Goal: Task Accomplishment & Management: Manage account settings

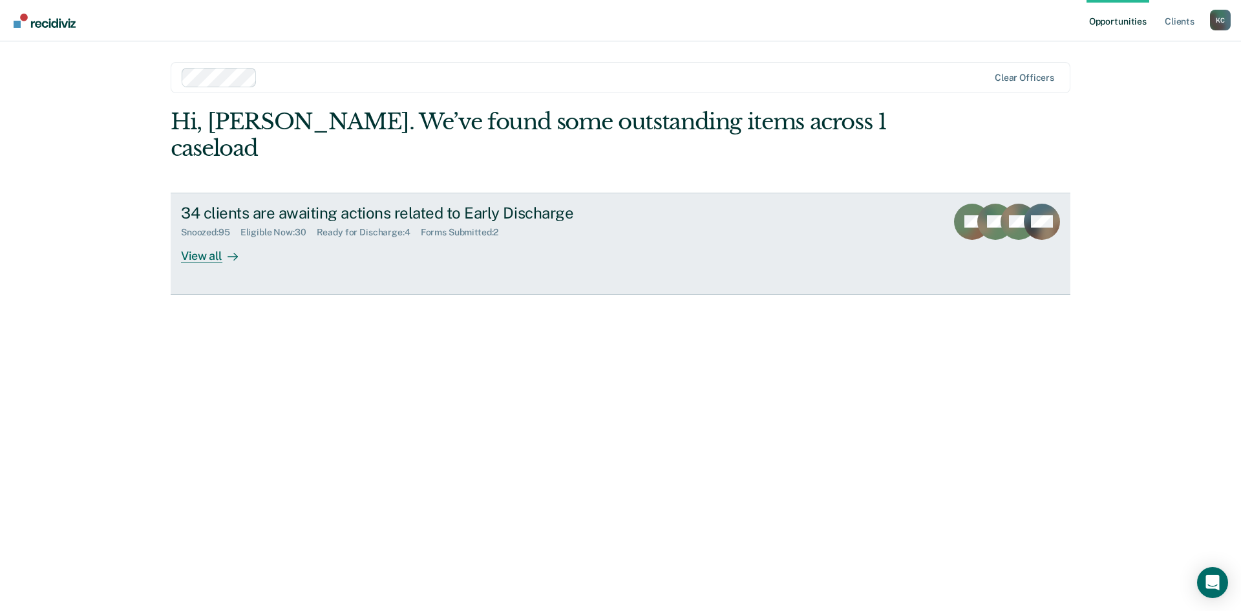
click at [216, 238] on div "View all" at bounding box center [217, 250] width 72 height 25
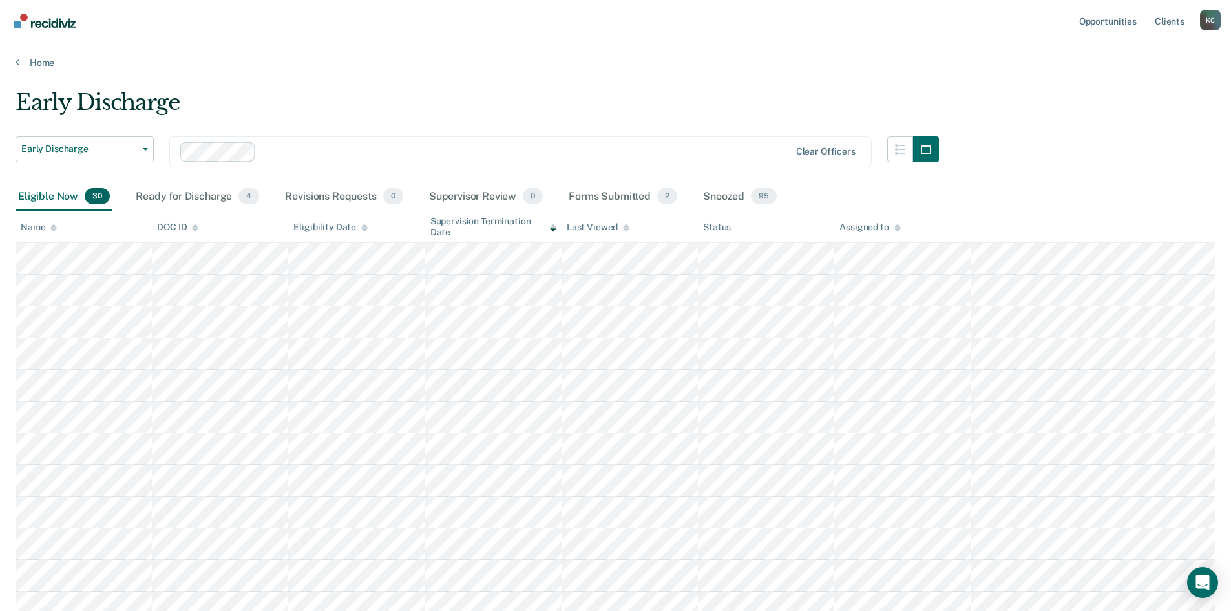
click at [553, 230] on icon at bounding box center [553, 229] width 6 height 3
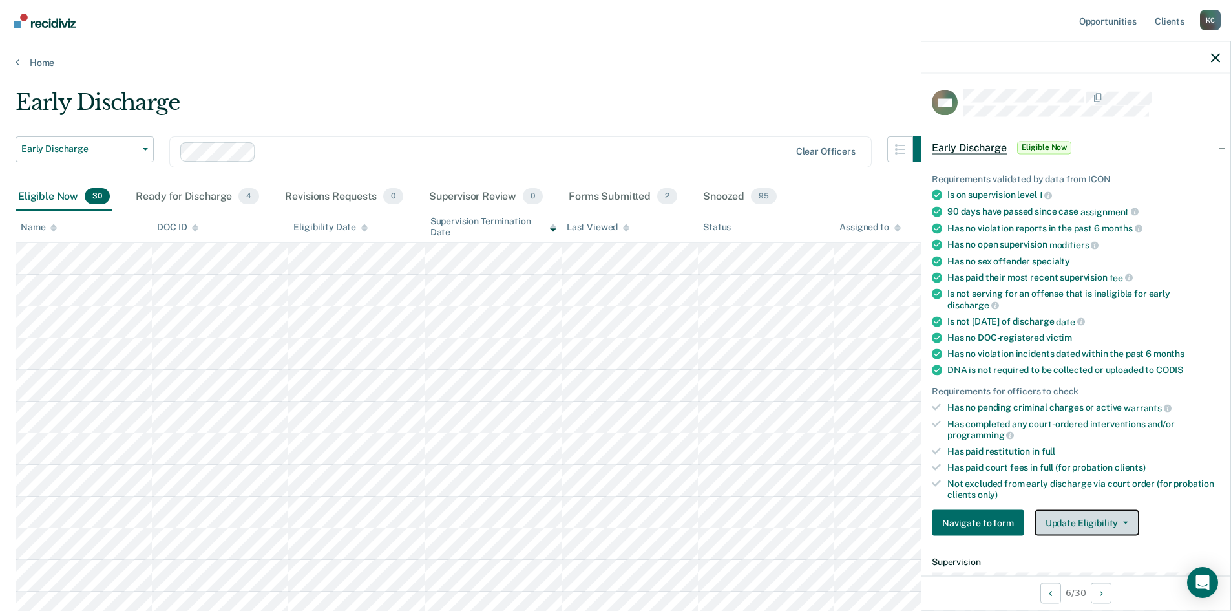
click at [1066, 516] on button "Update Eligibility" at bounding box center [1087, 523] width 105 height 26
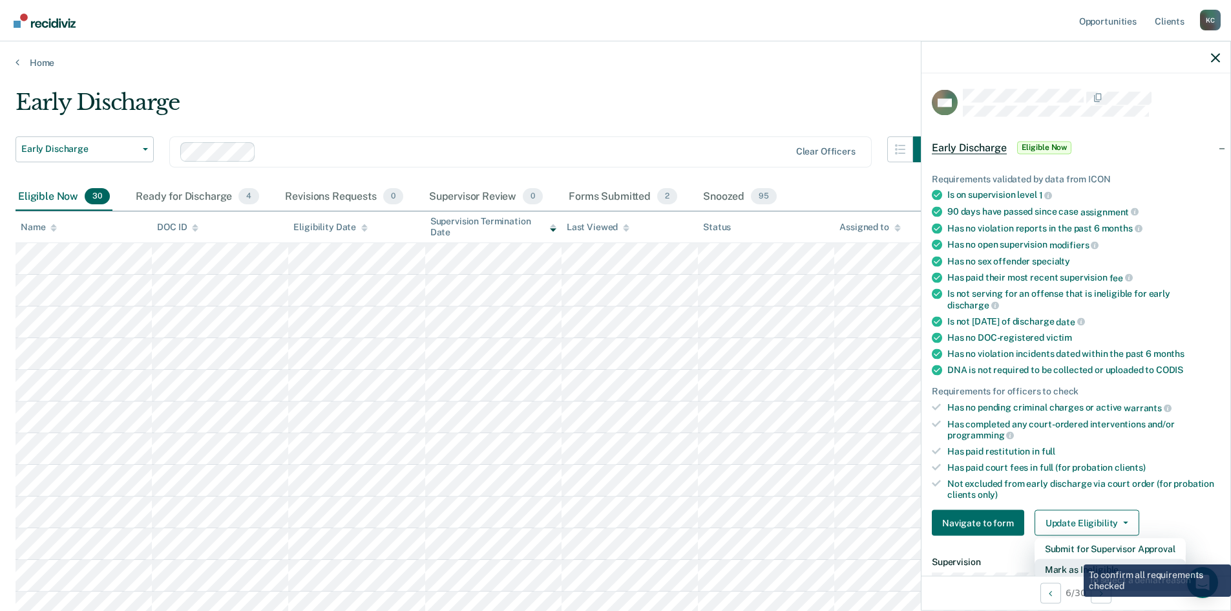
scroll to position [3, 0]
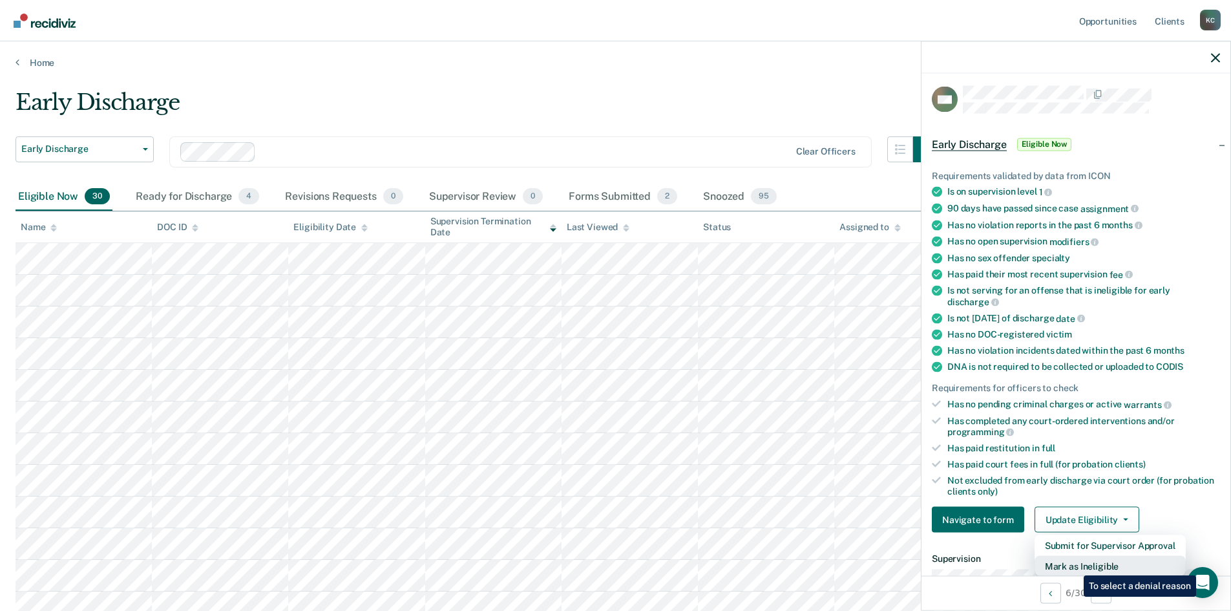
click at [1073, 565] on button "Mark as Ineligible" at bounding box center [1110, 566] width 151 height 21
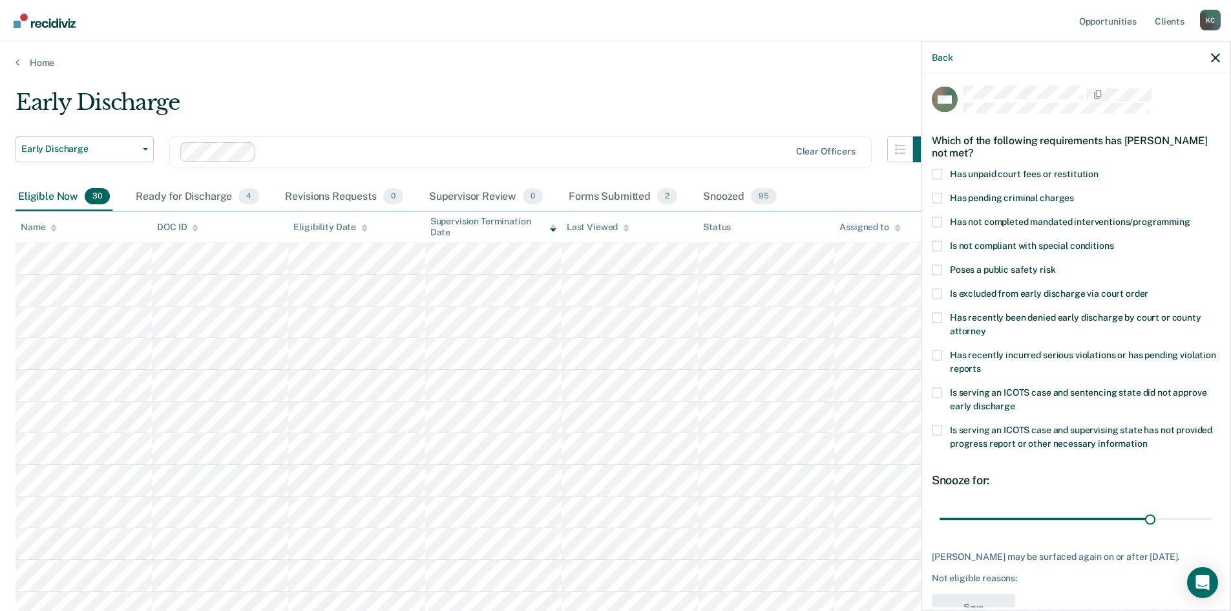
click at [934, 223] on span at bounding box center [937, 221] width 10 height 10
click at [1190, 216] on input "Has not completed mandated interventions/programming" at bounding box center [1190, 216] width 0 height 0
drag, startPoint x: 1142, startPoint y: 514, endPoint x: 1044, endPoint y: 525, distance: 98.9
type input "15"
click at [1044, 525] on input "range" at bounding box center [1076, 518] width 273 height 23
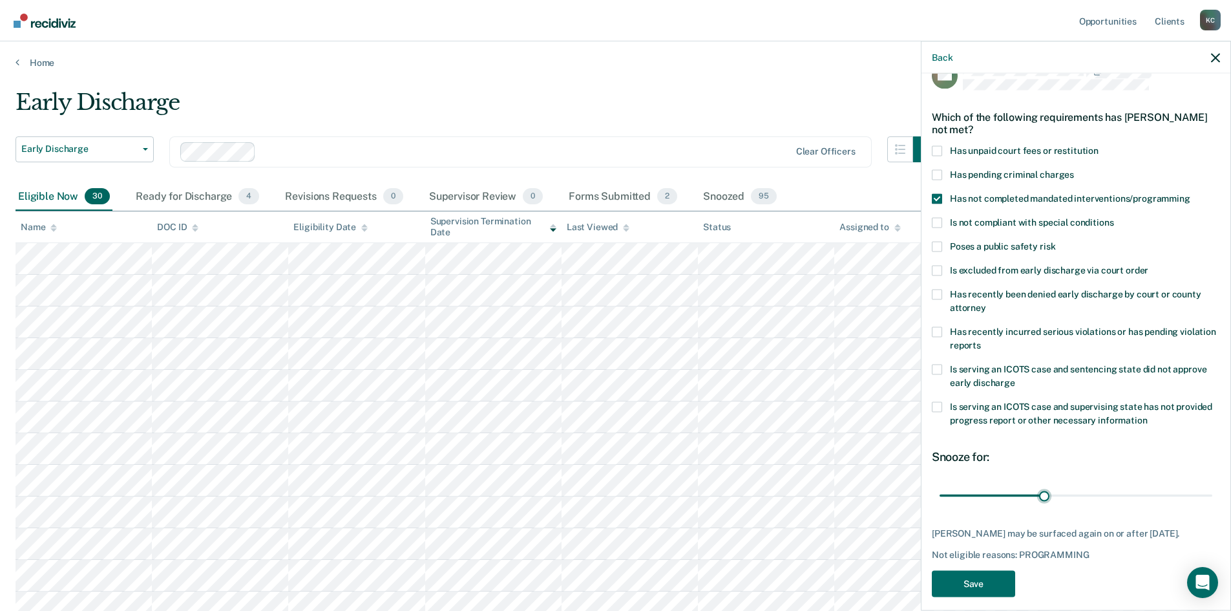
scroll to position [48, 0]
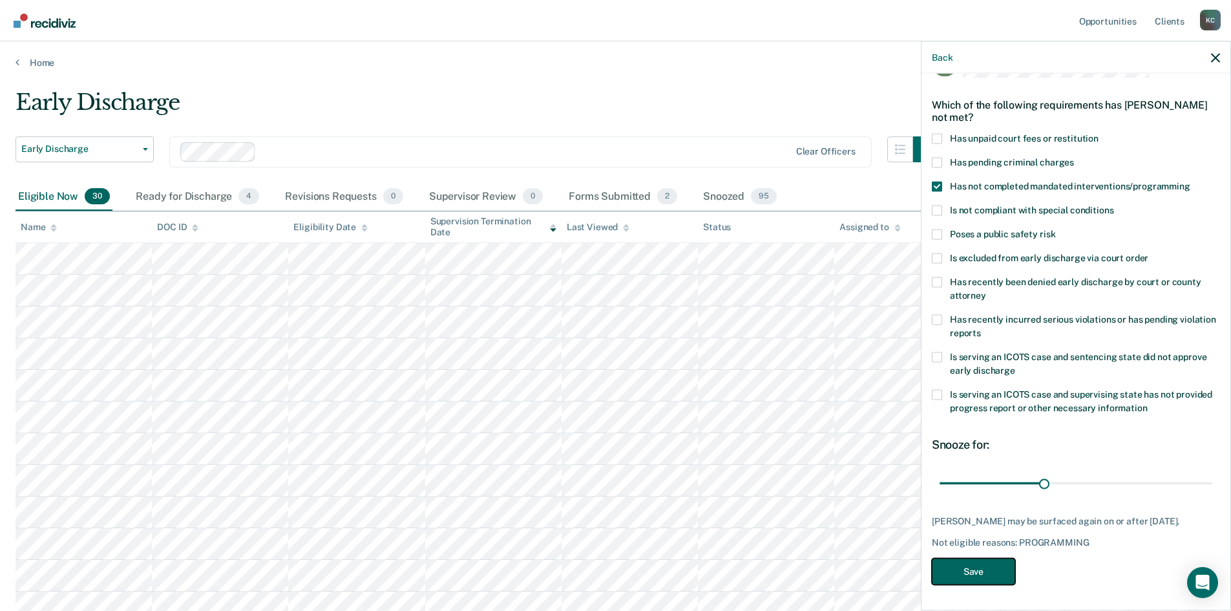
click at [978, 567] on button "Save" at bounding box center [973, 571] width 83 height 26
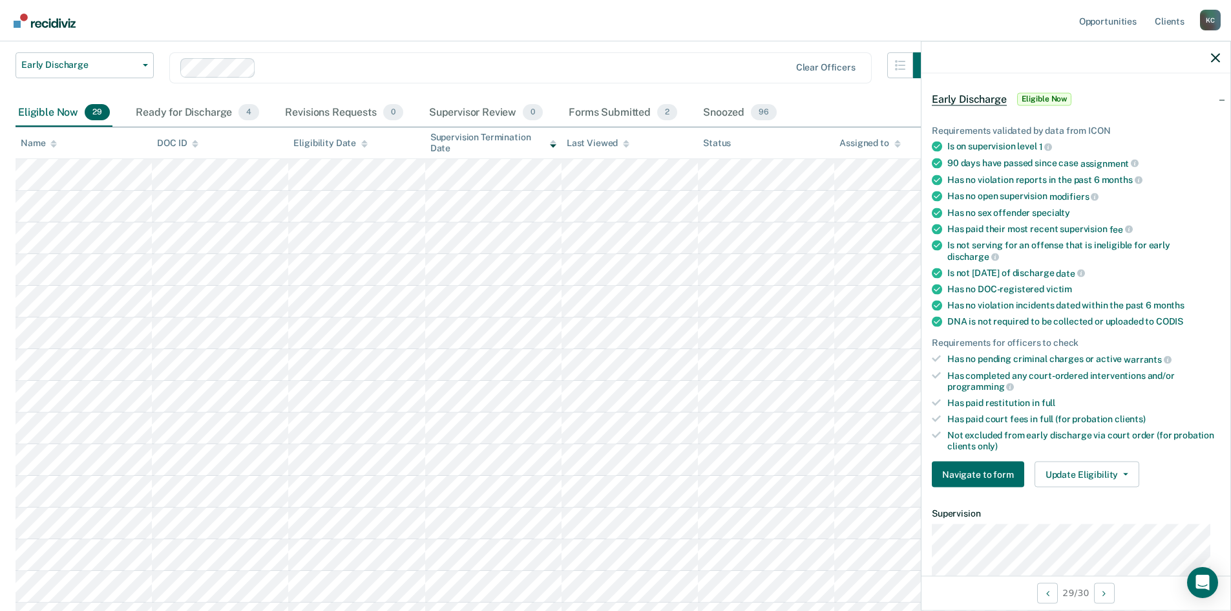
scroll to position [62, 0]
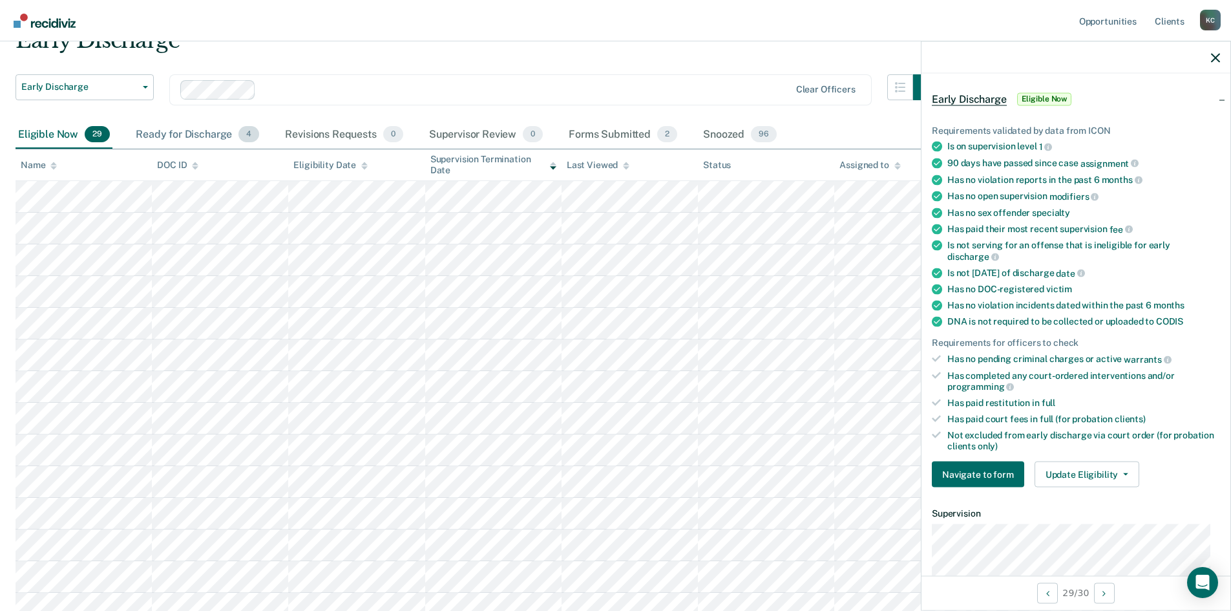
click at [187, 133] on div "Ready for Discharge 4" at bounding box center [197, 135] width 129 height 28
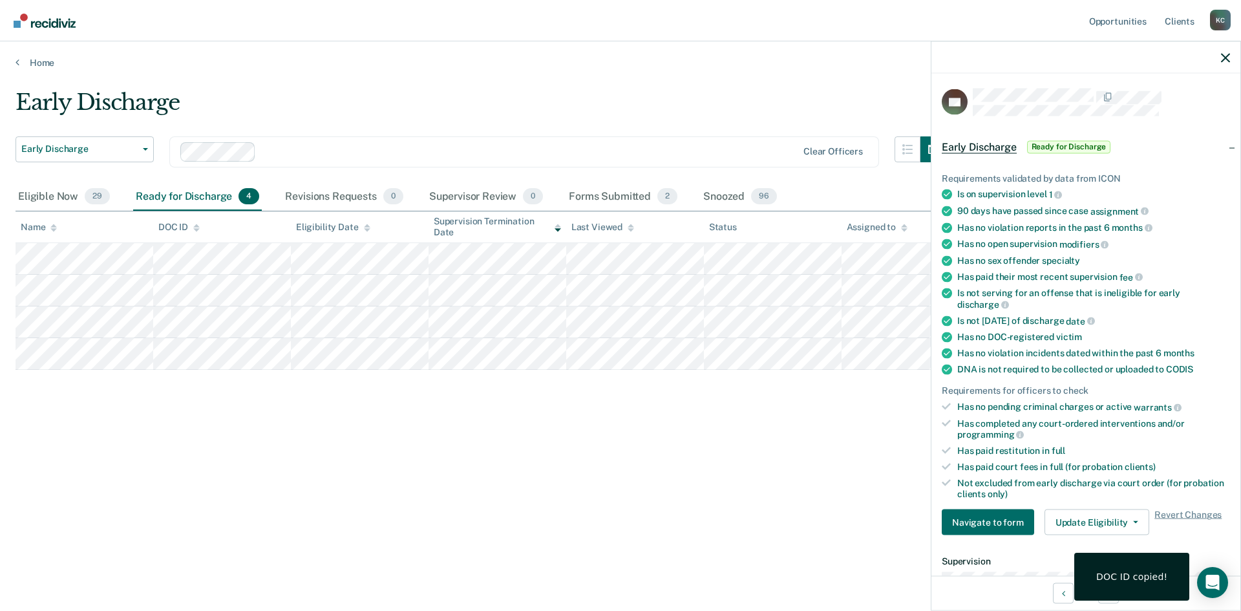
scroll to position [0, 0]
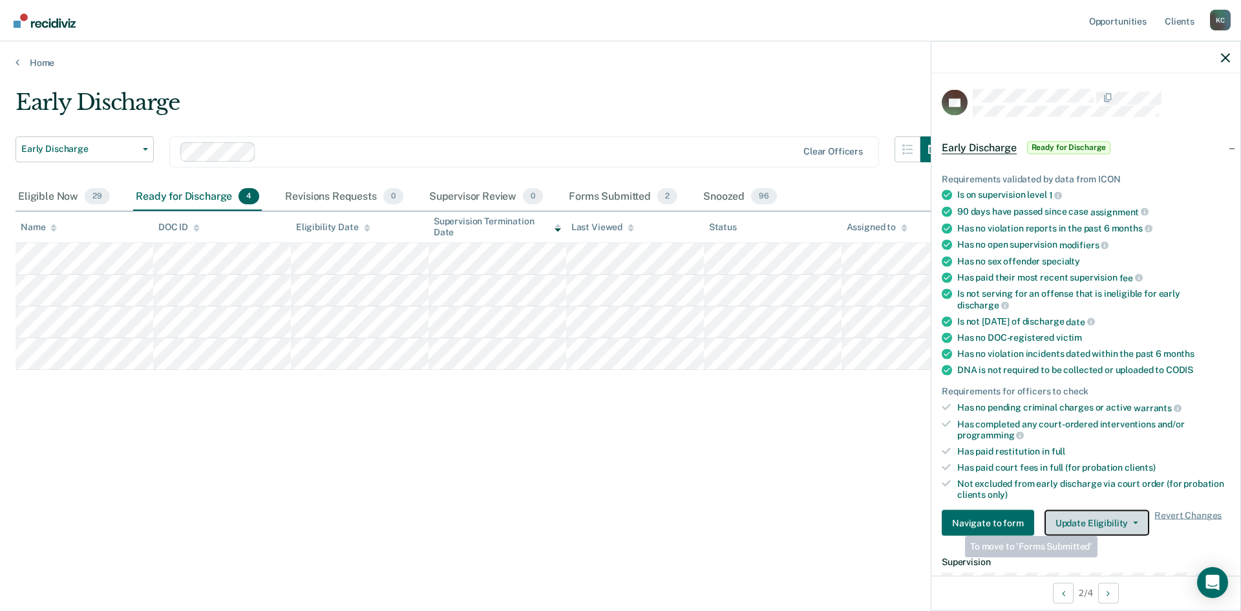
click at [1100, 519] on button "Update Eligibility" at bounding box center [1096, 523] width 105 height 26
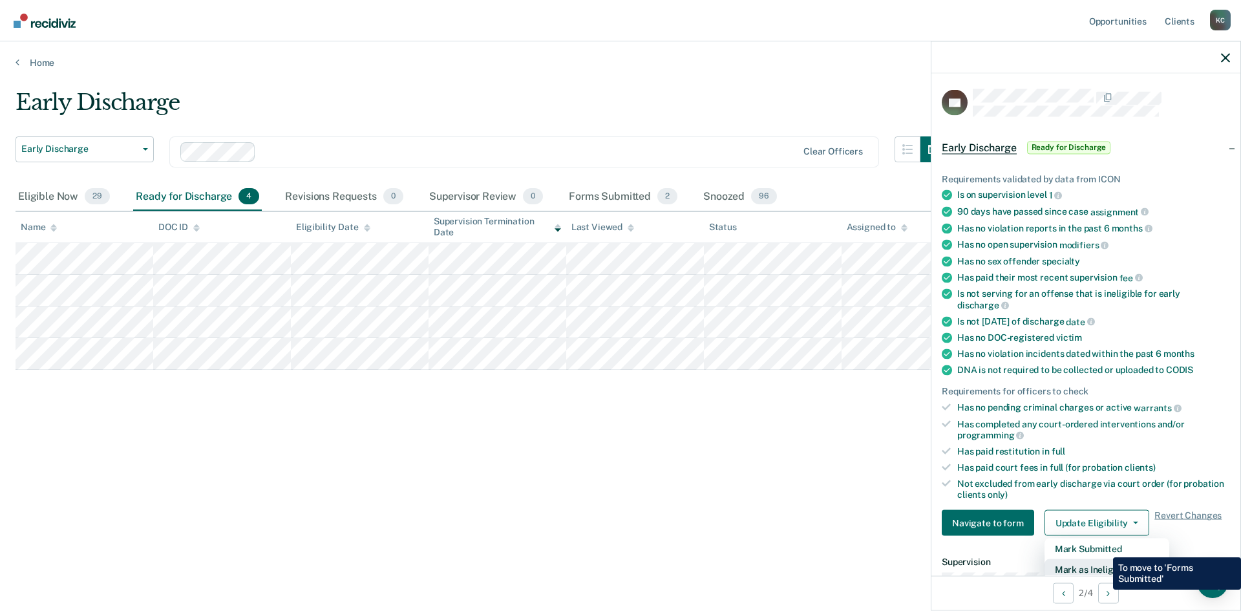
scroll to position [3, 0]
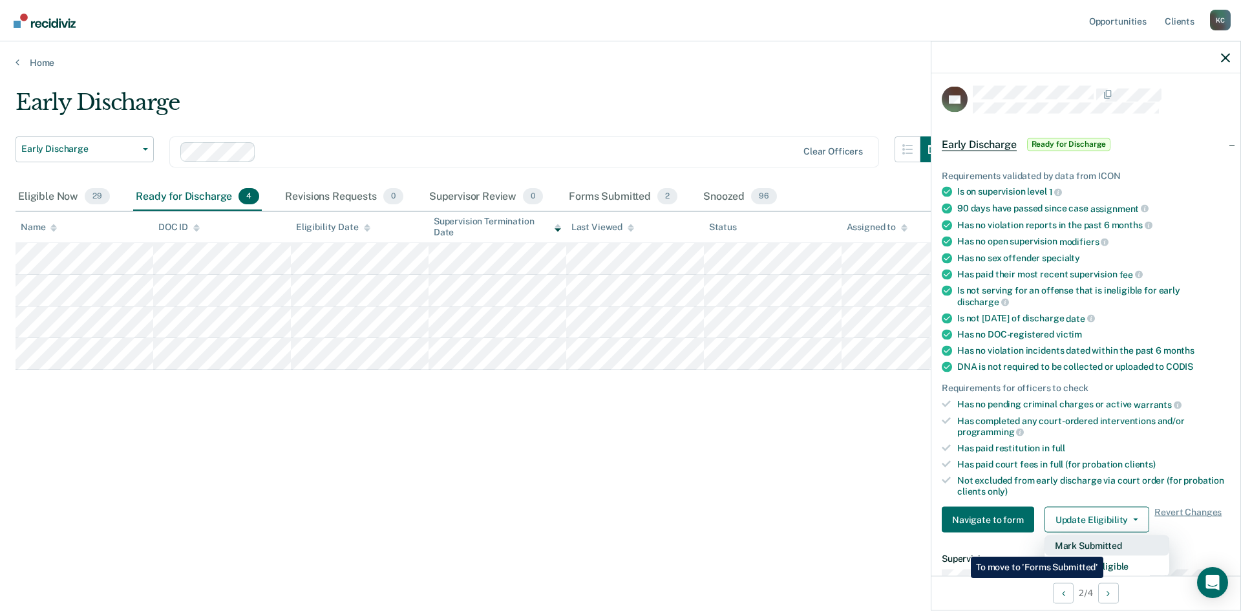
click at [1106, 547] on button "Mark Submitted" at bounding box center [1106, 545] width 125 height 21
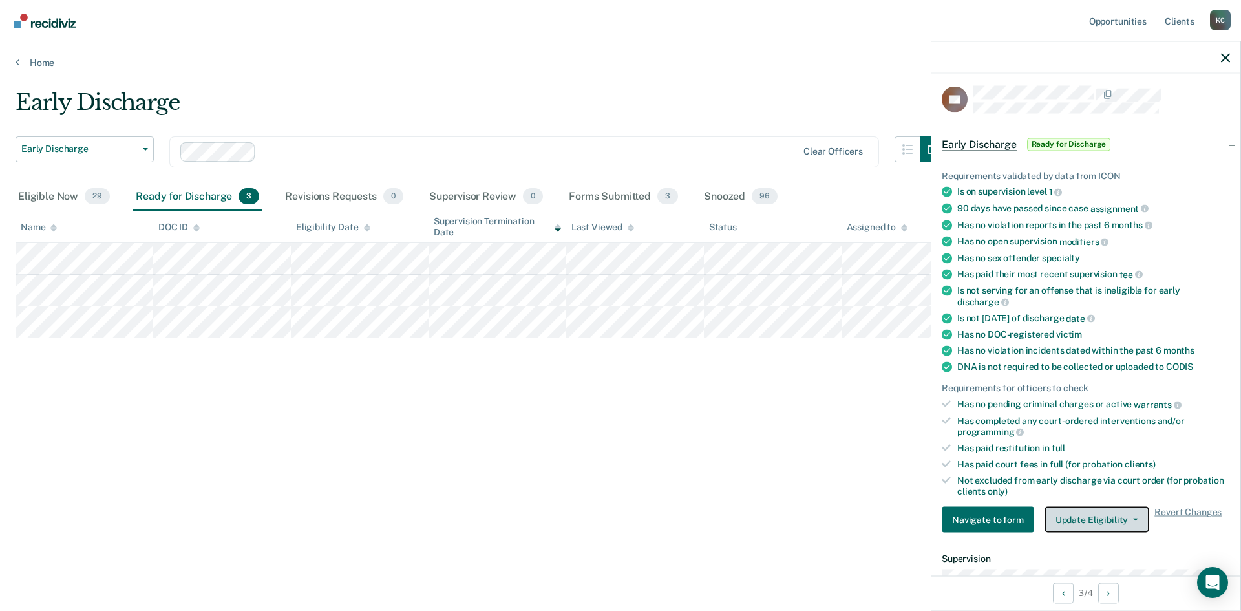
click at [1082, 510] on button "Update Eligibility" at bounding box center [1096, 520] width 105 height 26
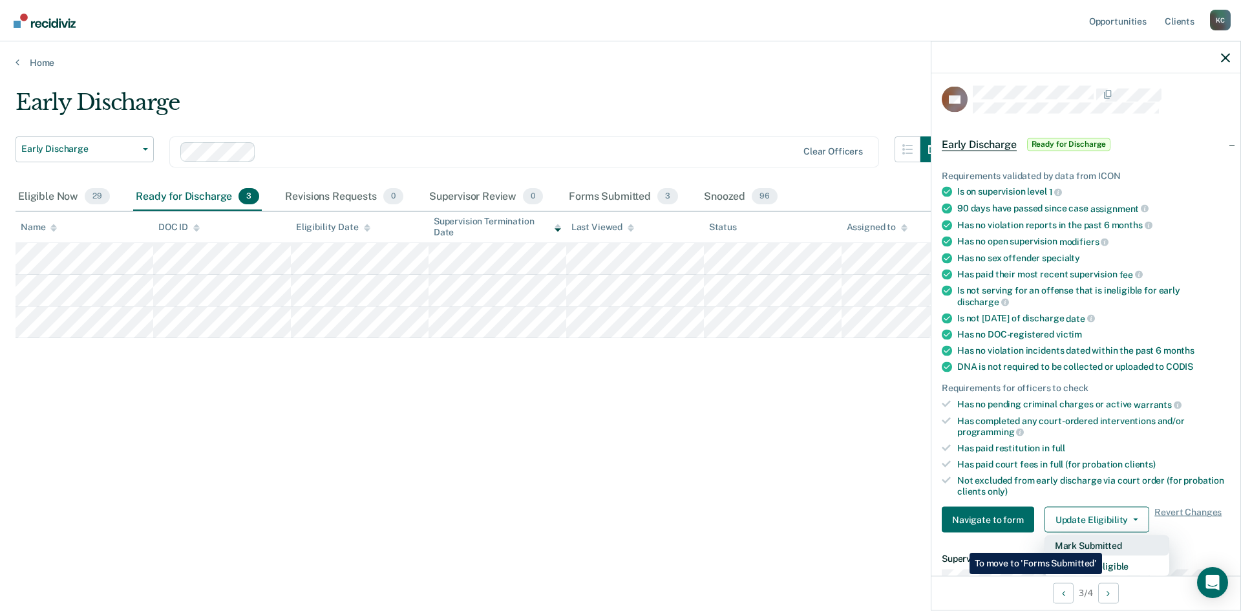
click at [1105, 543] on button "Mark Submitted" at bounding box center [1106, 545] width 125 height 21
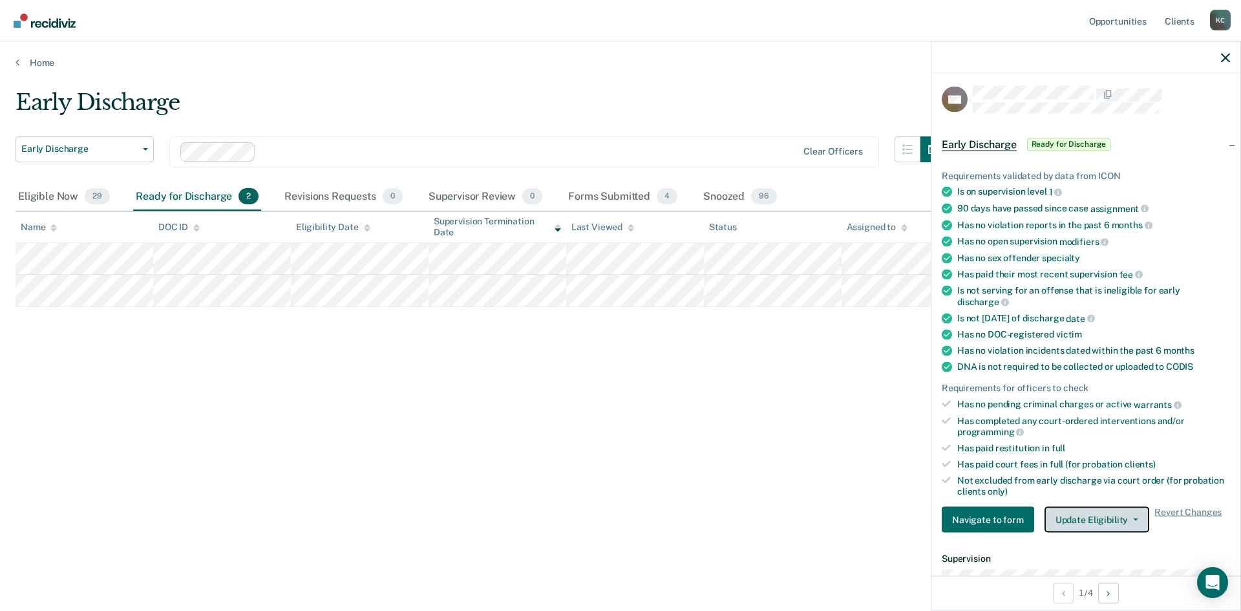
click at [1058, 514] on button "Update Eligibility" at bounding box center [1096, 520] width 105 height 26
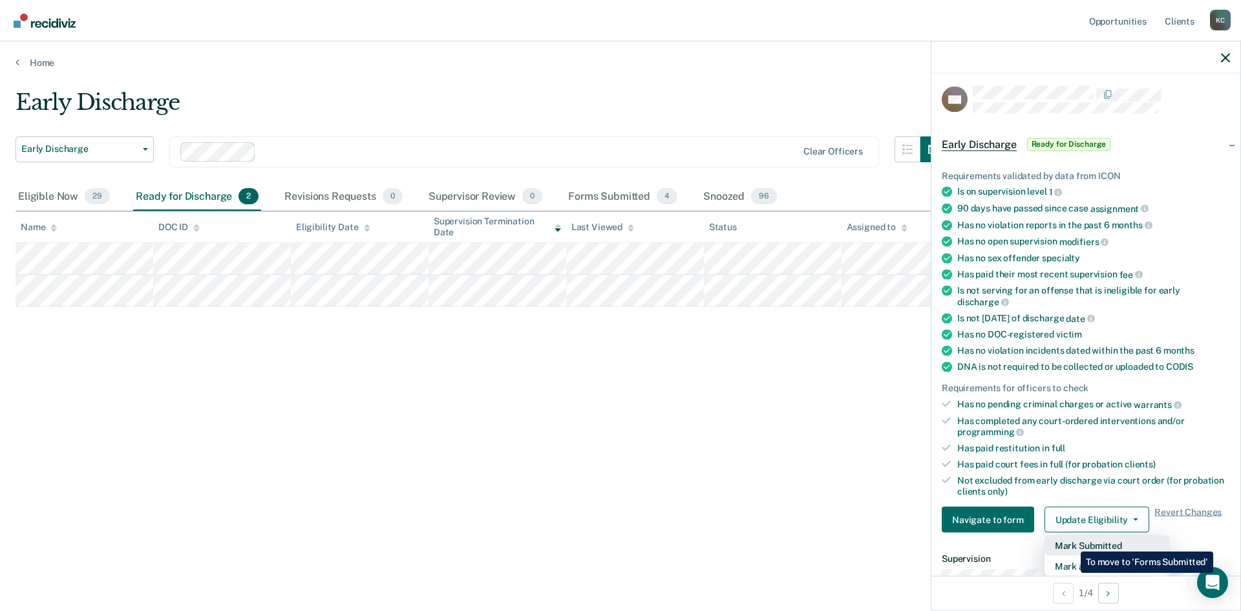
click at [1071, 542] on button "Mark Submitted" at bounding box center [1106, 545] width 125 height 21
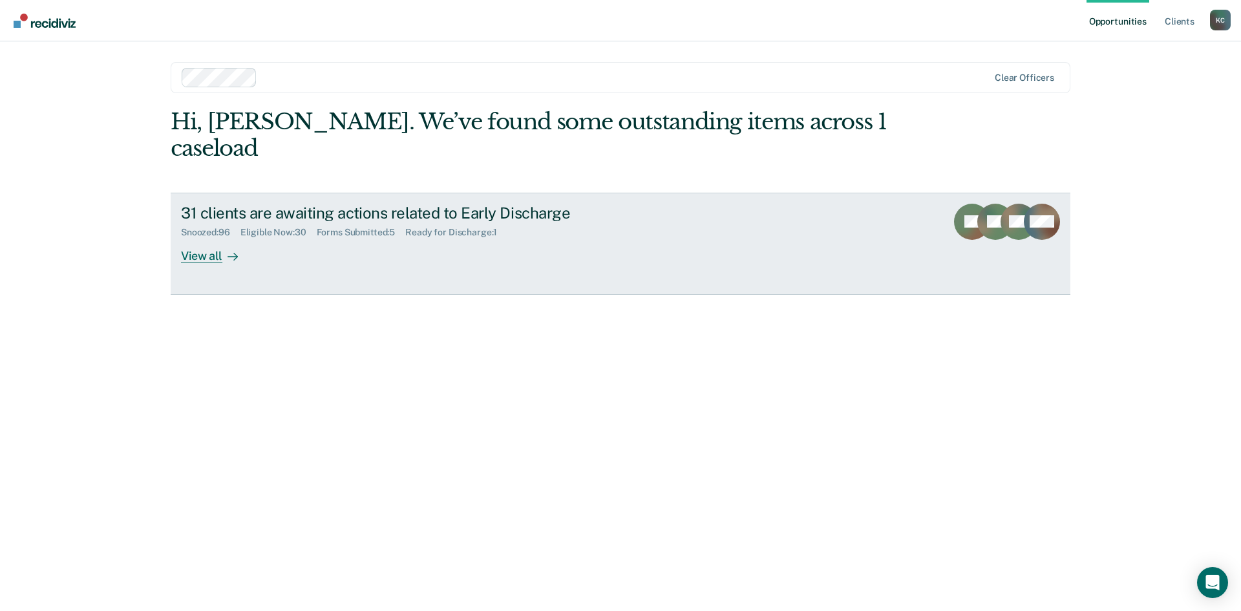
click at [207, 238] on div "View all" at bounding box center [217, 250] width 72 height 25
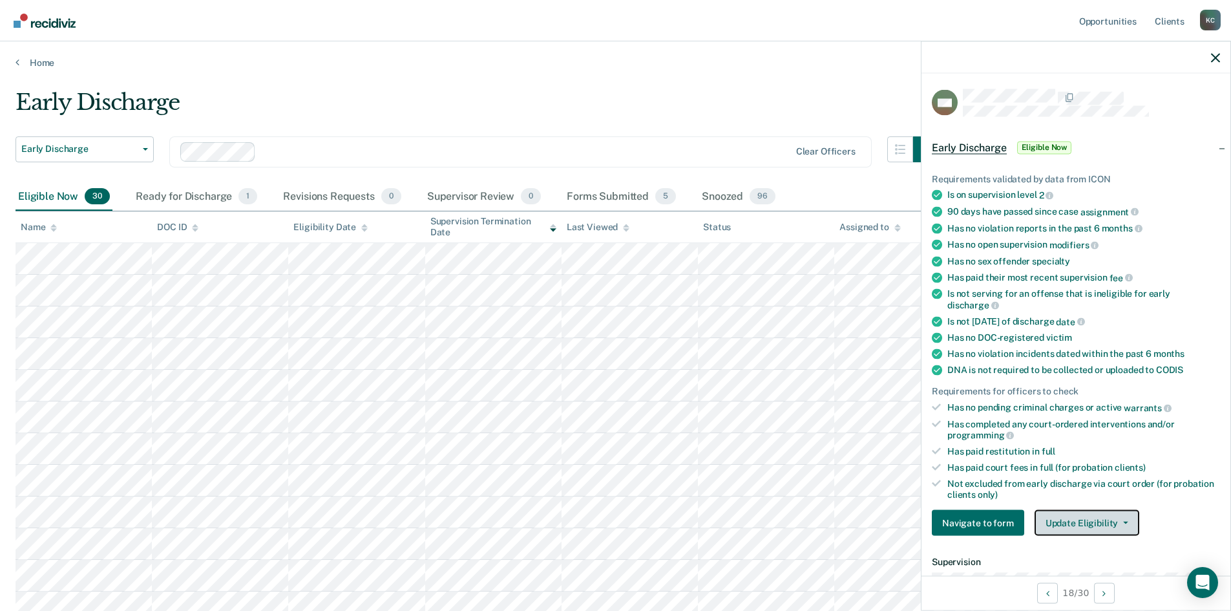
click at [1089, 514] on button "Update Eligibility" at bounding box center [1087, 523] width 105 height 26
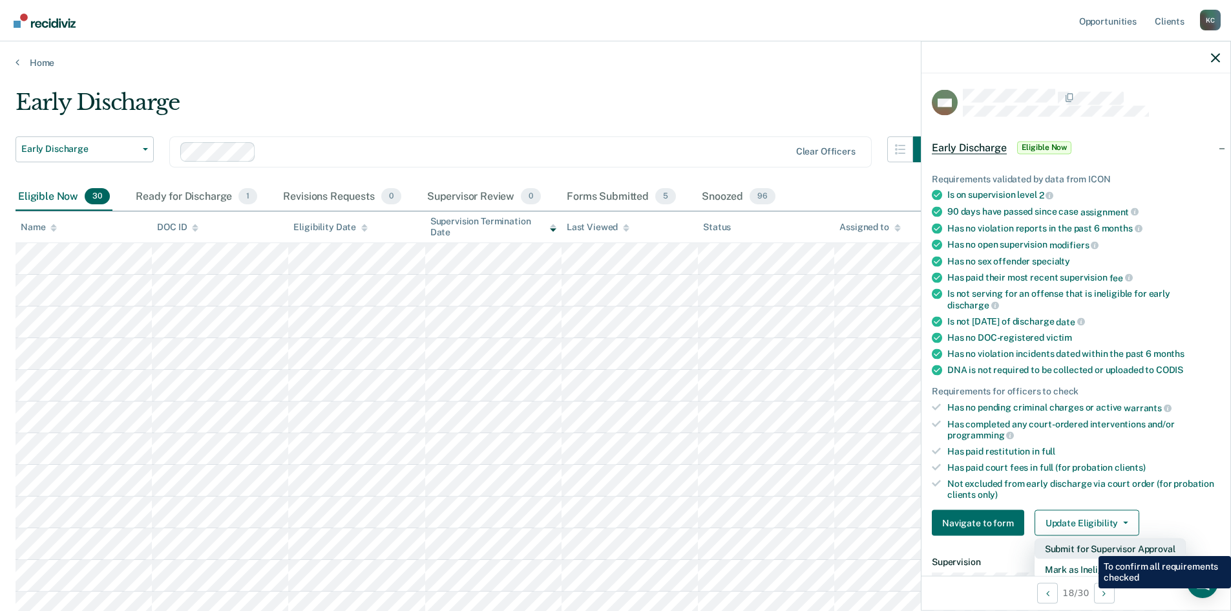
click at [1089, 546] on button "Submit for Supervisor Approval" at bounding box center [1110, 548] width 151 height 21
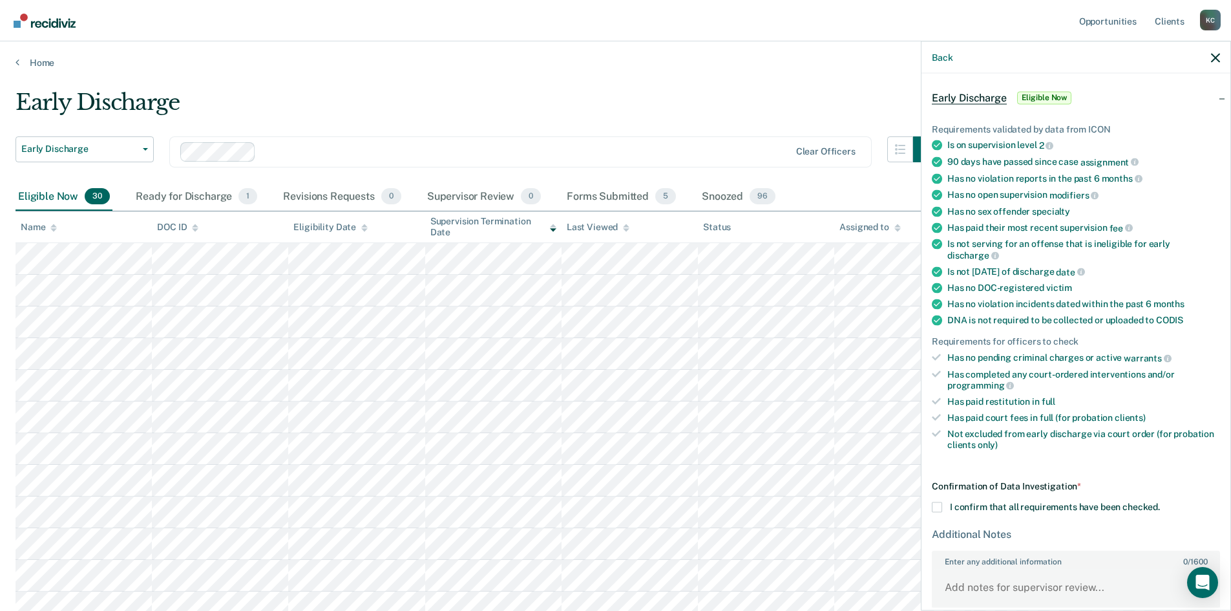
scroll to position [119, 0]
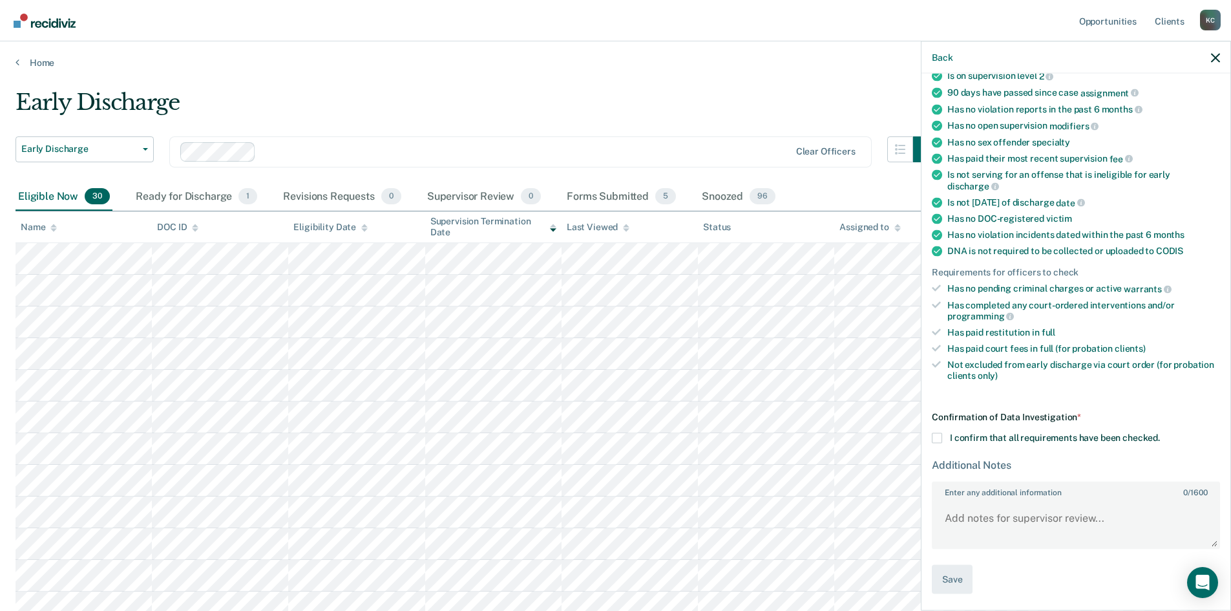
click at [939, 440] on span at bounding box center [937, 438] width 10 height 10
click at [1160, 433] on input "I confirm that all requirements have been checked." at bounding box center [1160, 433] width 0 height 0
click at [951, 576] on button "Save" at bounding box center [952, 579] width 41 height 29
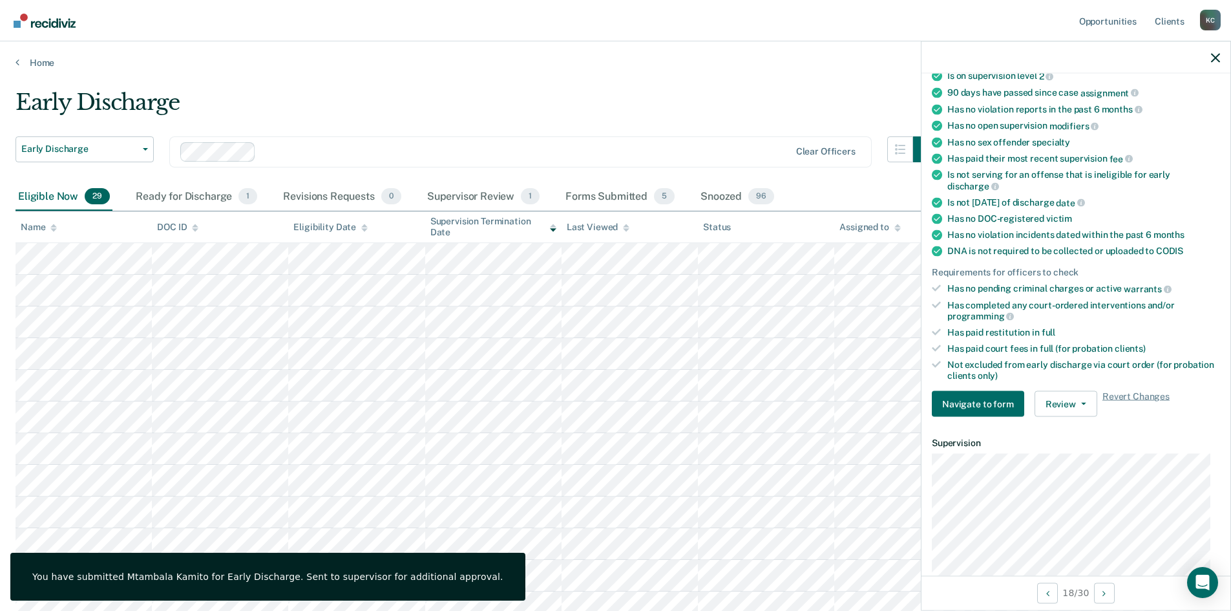
scroll to position [65, 0]
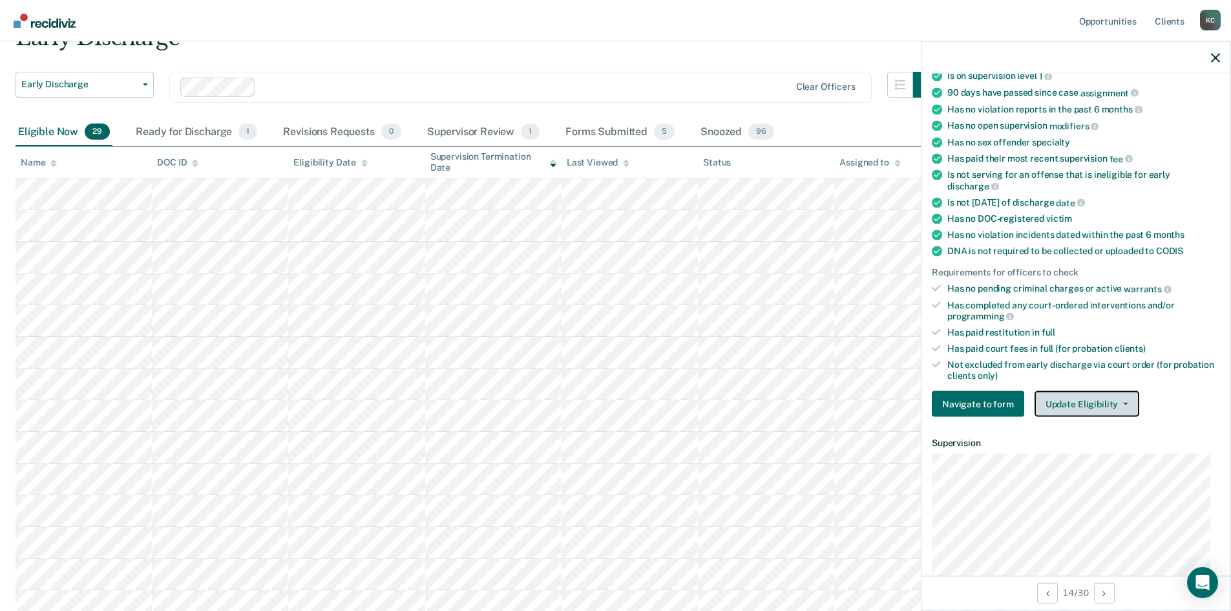
click at [1080, 395] on button "Update Eligibility" at bounding box center [1087, 404] width 105 height 26
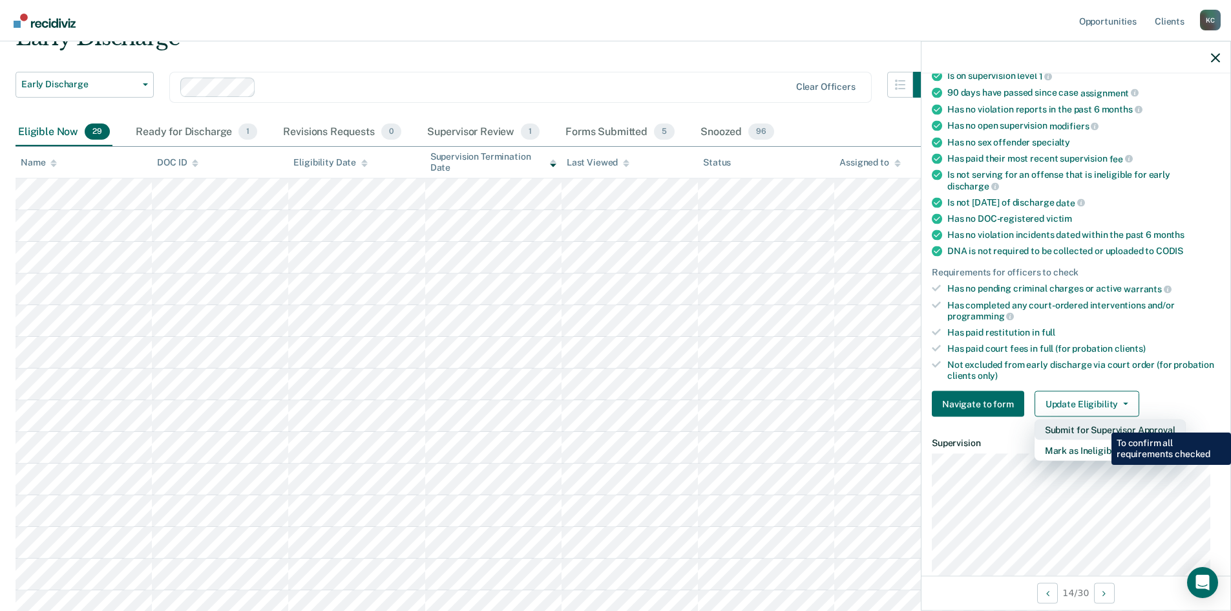
click at [1102, 423] on button "Submit for Supervisor Approval" at bounding box center [1110, 429] width 151 height 21
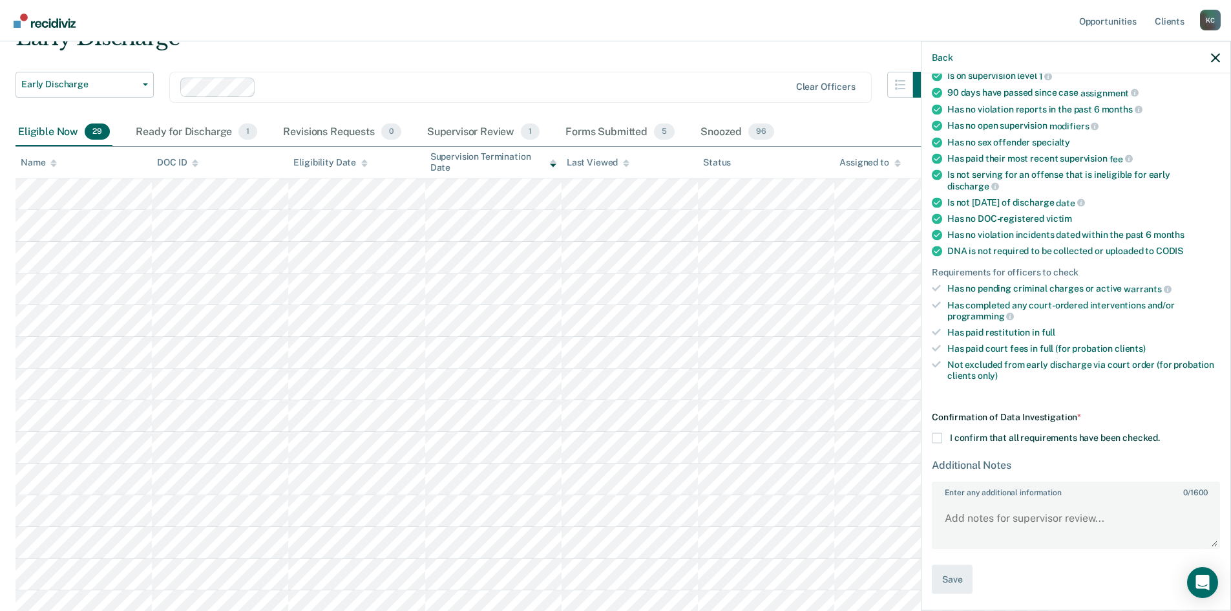
click at [934, 433] on span at bounding box center [937, 438] width 10 height 10
click at [1160, 433] on input "I confirm that all requirements have been checked." at bounding box center [1160, 433] width 0 height 0
click at [956, 582] on button "Save" at bounding box center [952, 579] width 41 height 29
